Goal: Find specific page/section: Find specific page/section

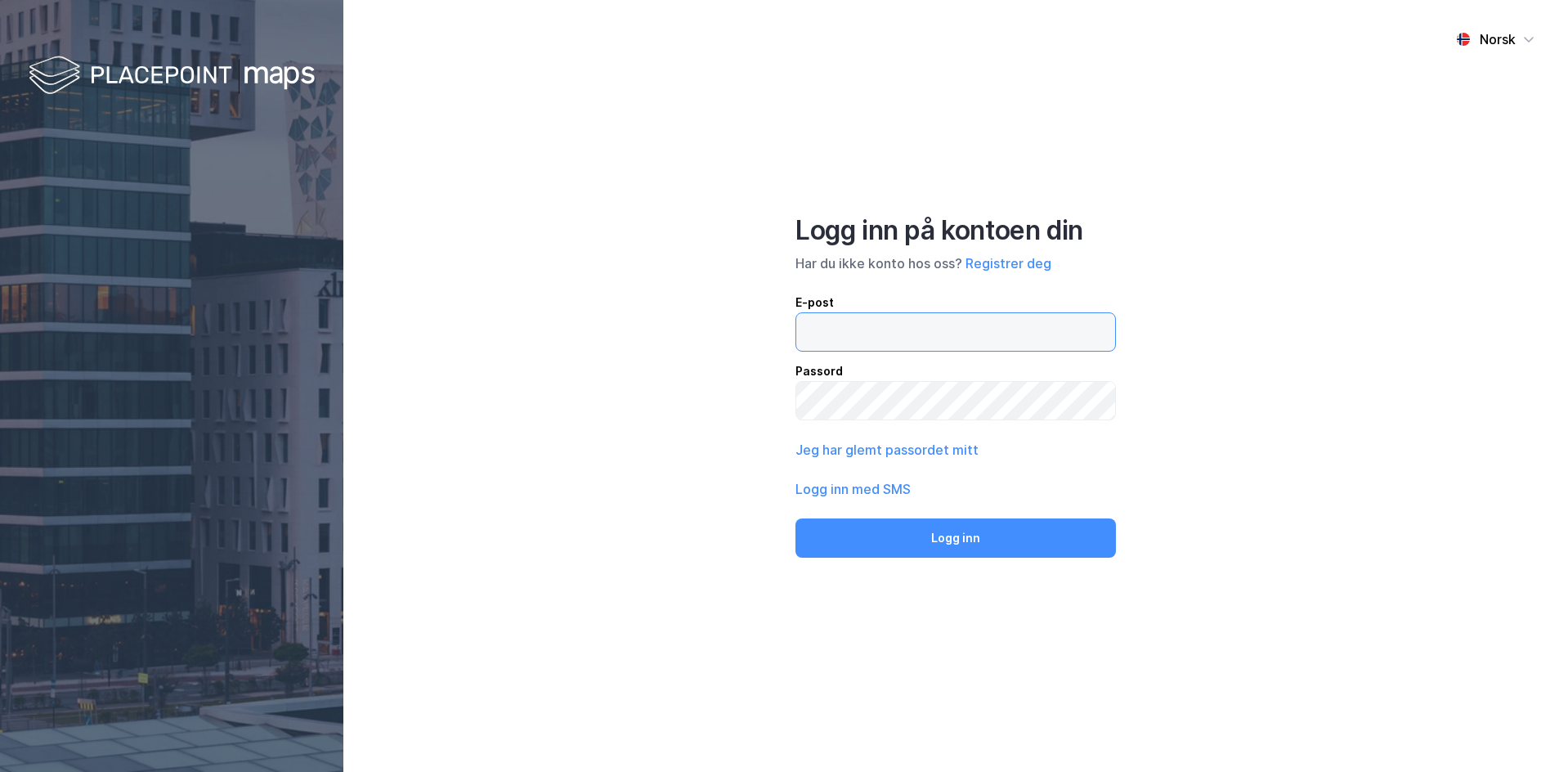
type input "eirik.falck@colliers.com"
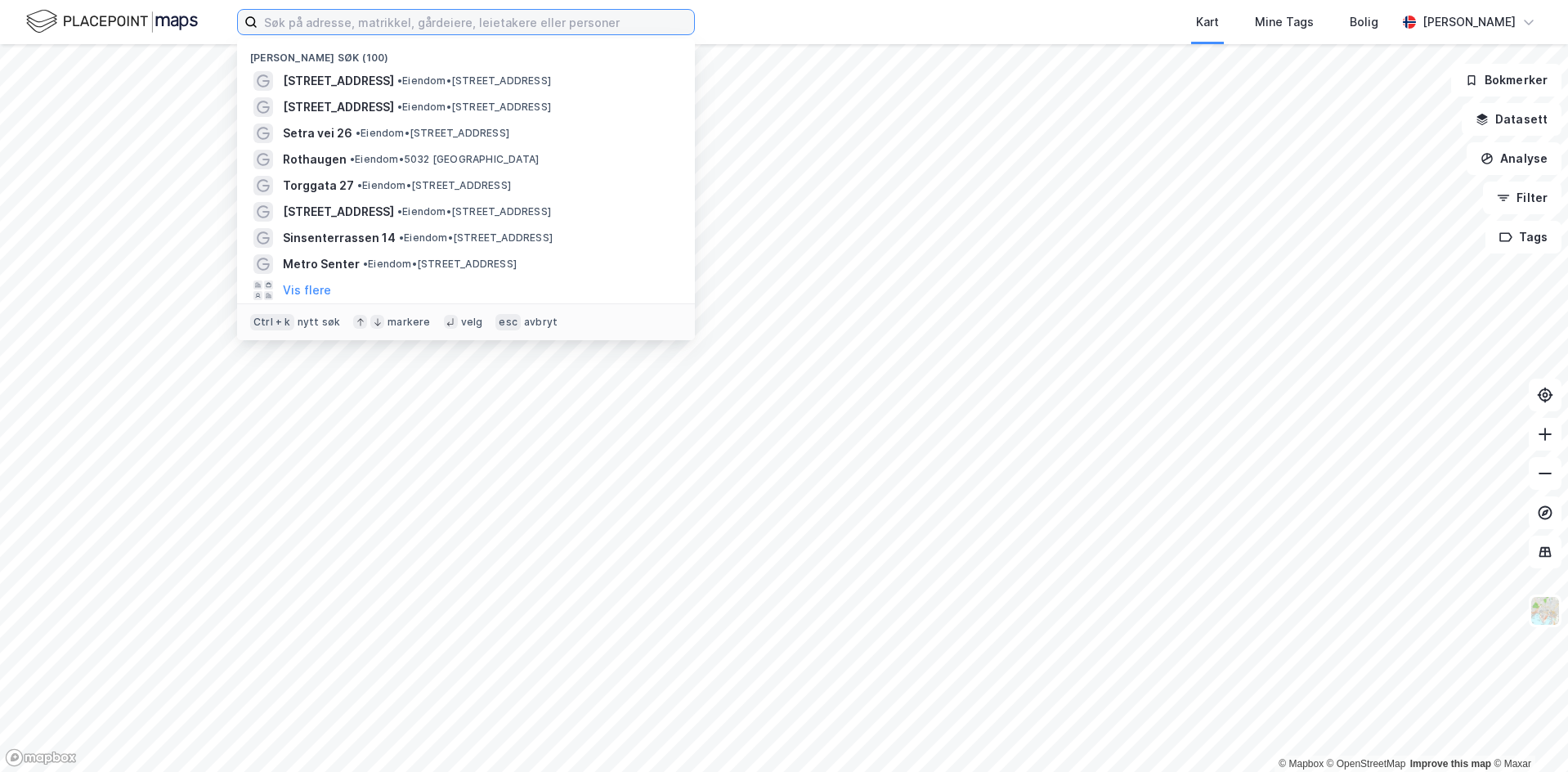
click at [433, 19] on input at bounding box center [476, 22] width 437 height 25
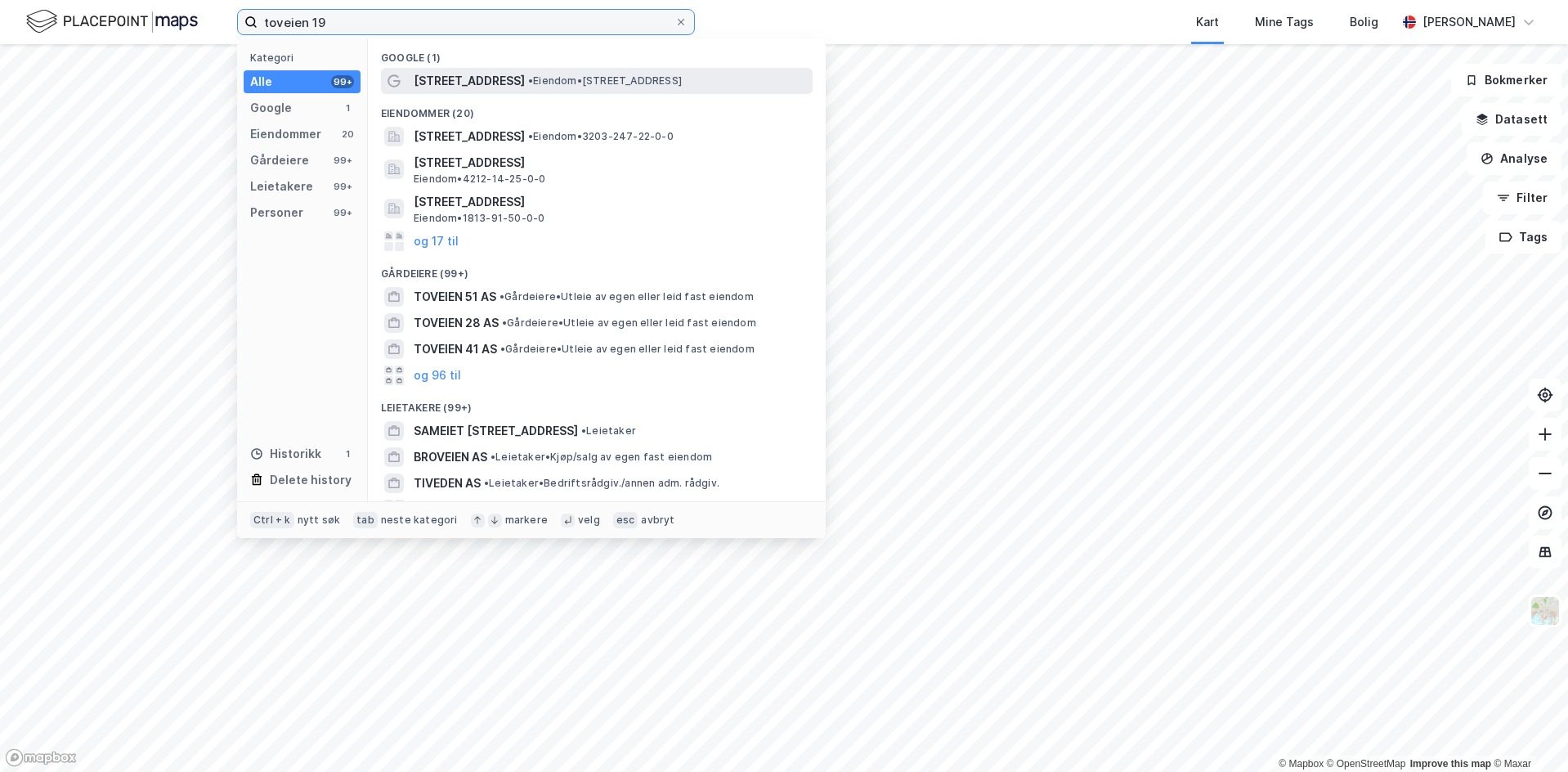
type input "toveien 19"
click at [441, 72] on span "[STREET_ADDRESS]" at bounding box center [470, 81] width 112 height 20
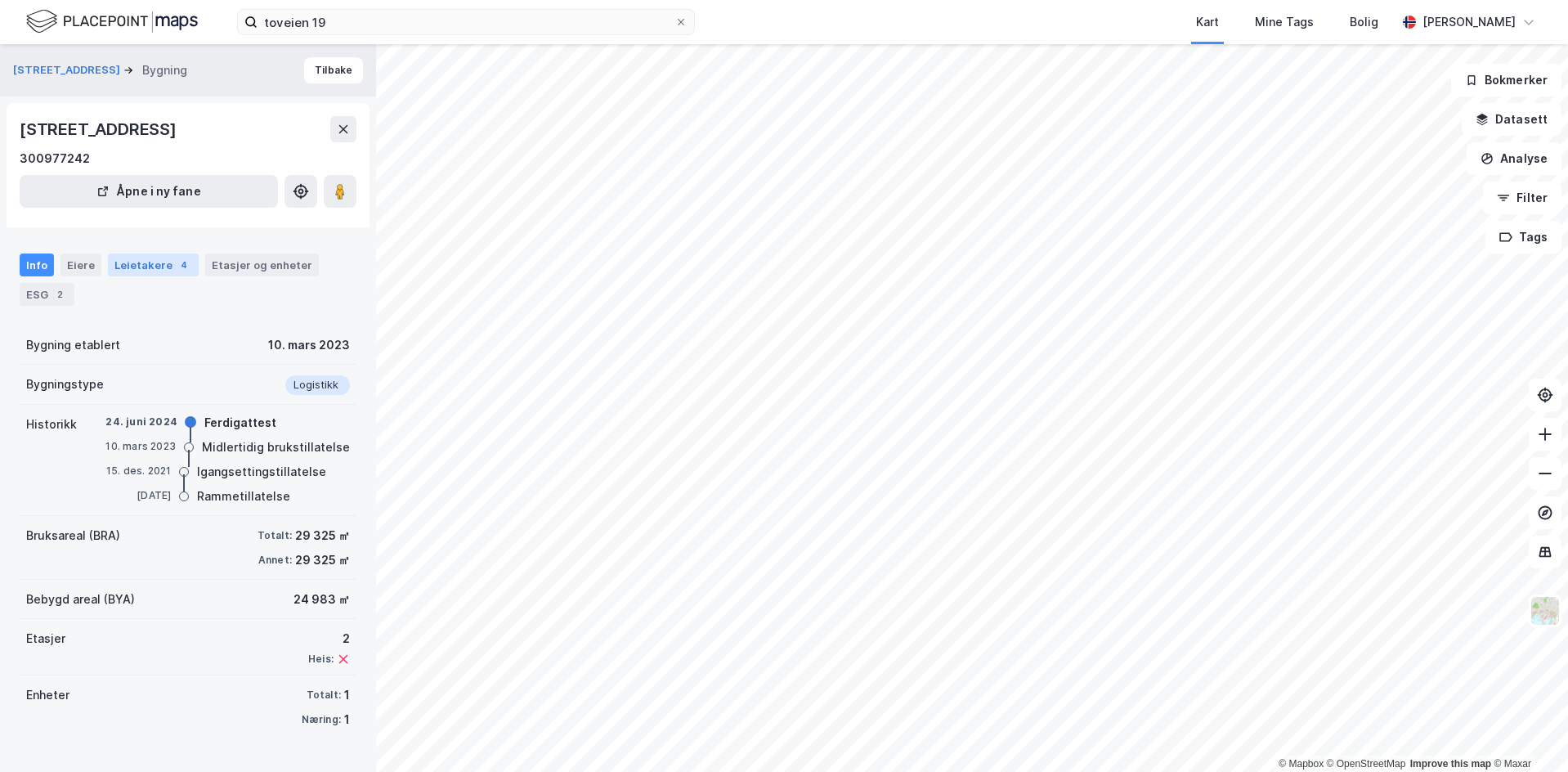
click at [139, 269] on div "Leietakere 4" at bounding box center [153, 265] width 91 height 23
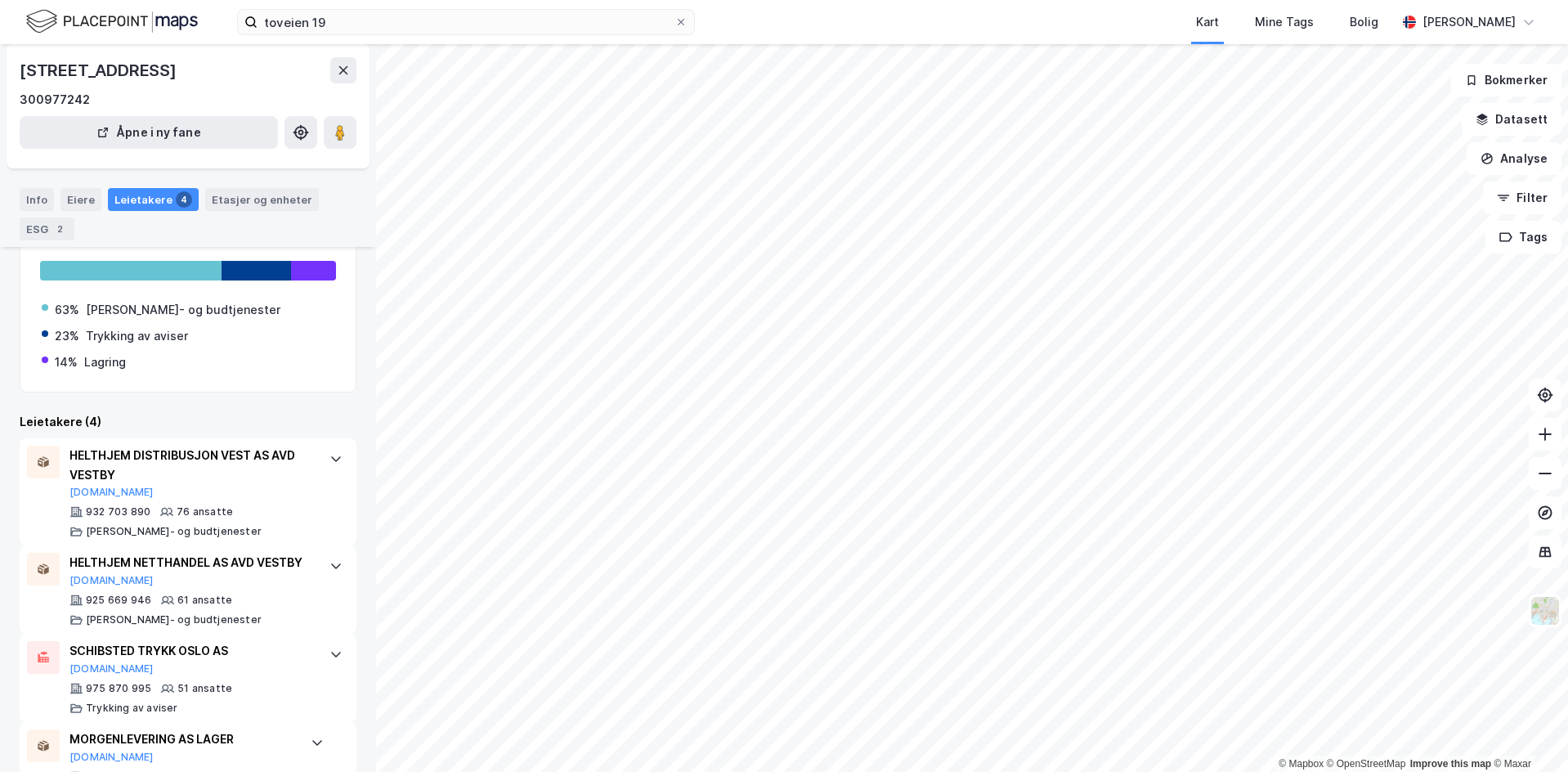
scroll to position [191, 0]
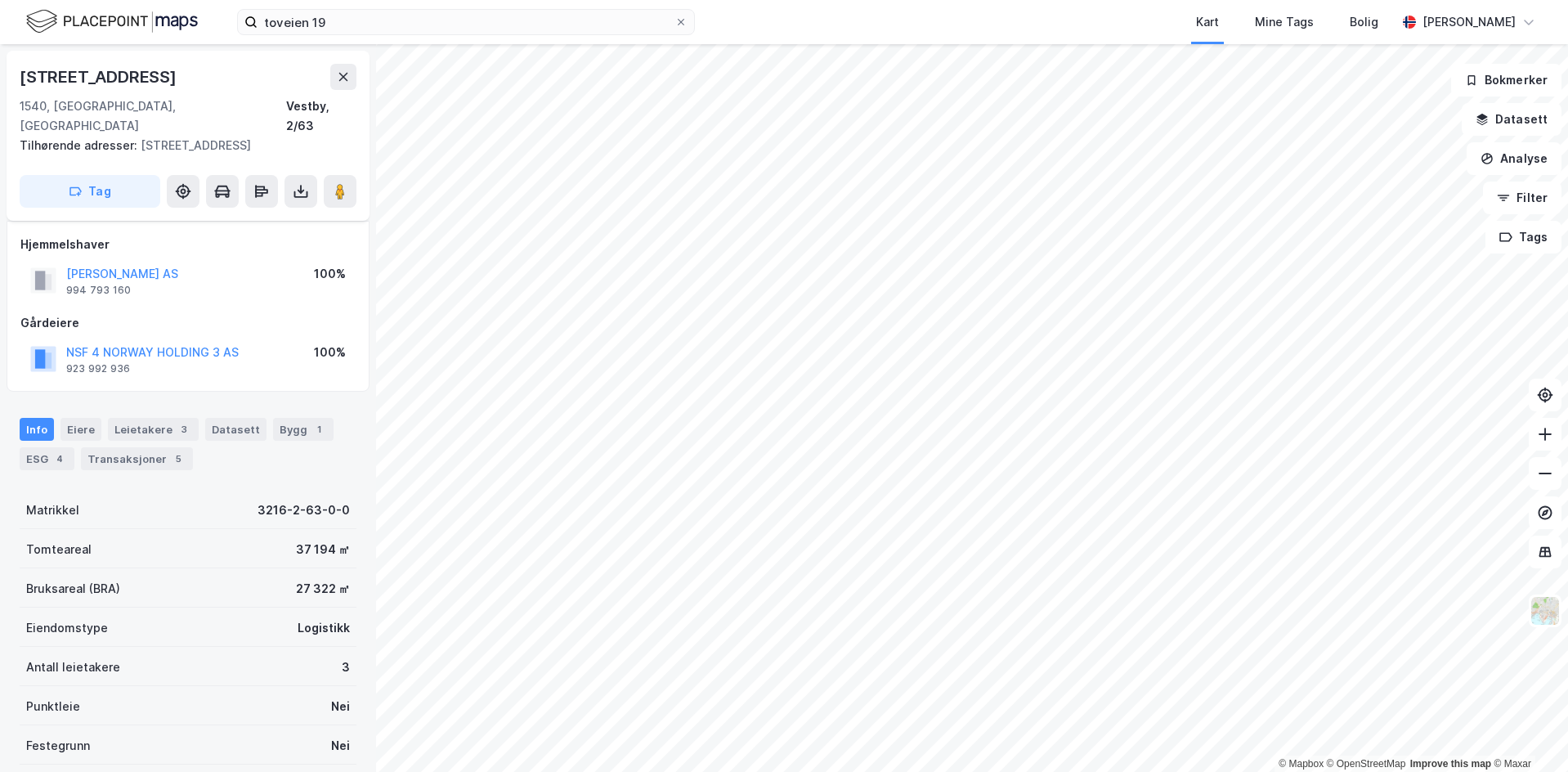
scroll to position [138, 0]
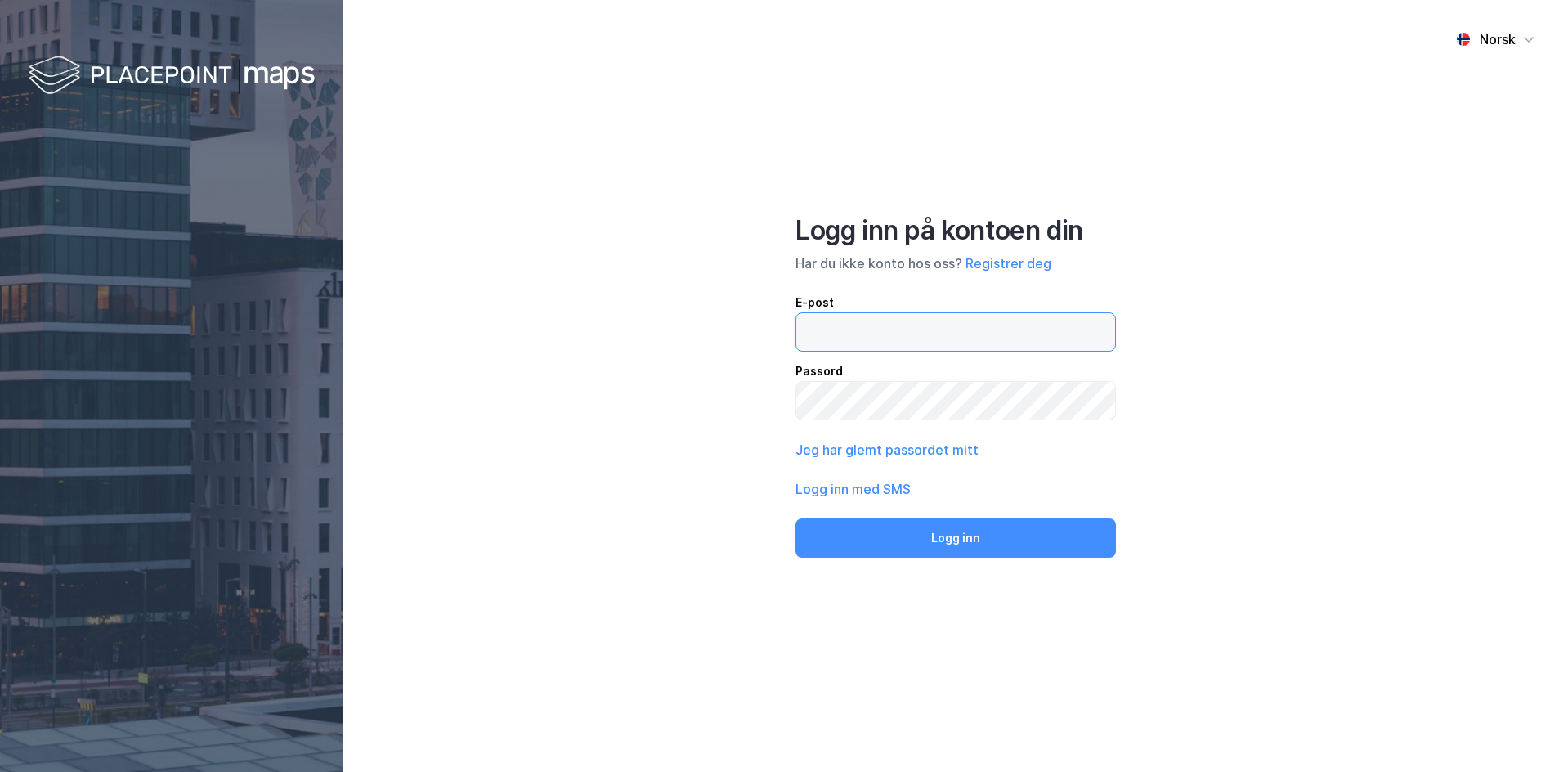
type input "eirik.falck@colliers.com"
